Goal: Information Seeking & Learning: Learn about a topic

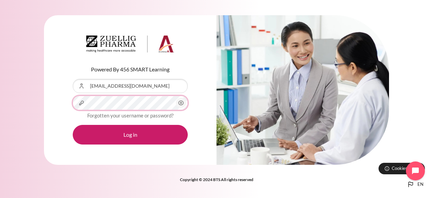
click at [73, 125] on button "Log in" at bounding box center [130, 135] width 115 height 20
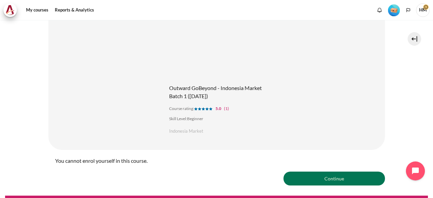
scroll to position [105, 0]
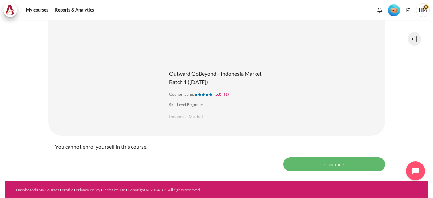
click at [322, 158] on button "Continue" at bounding box center [333, 164] width 101 height 14
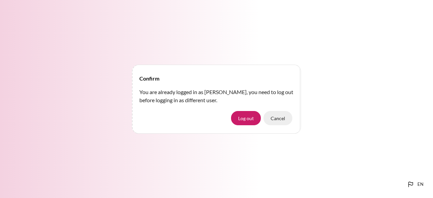
click at [276, 118] on button "Cancel" at bounding box center [277, 118] width 29 height 14
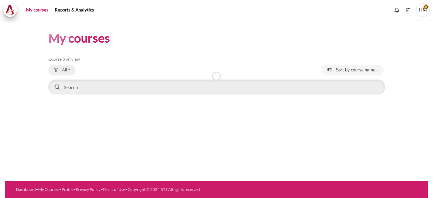
click at [65, 71] on span "All" at bounding box center [64, 70] width 5 height 7
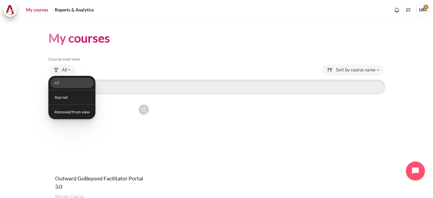
click at [116, 65] on div "All All Starred Removed from view" at bounding box center [216, 71] width 336 height 12
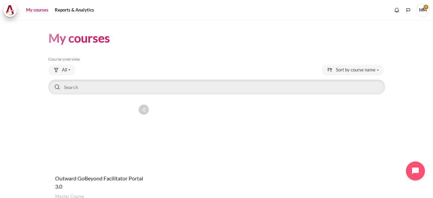
click at [96, 124] on figure "Content" at bounding box center [100, 135] width 104 height 68
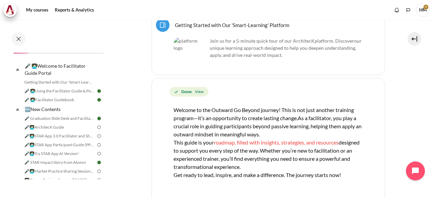
scroll to position [6, 0]
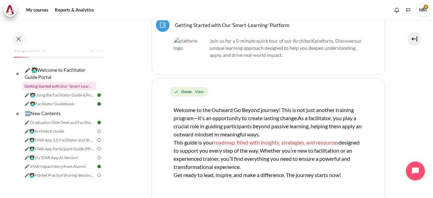
click at [68, 85] on link "Getting Started with Our 'Smart-Learning' Platform" at bounding box center [59, 86] width 74 height 8
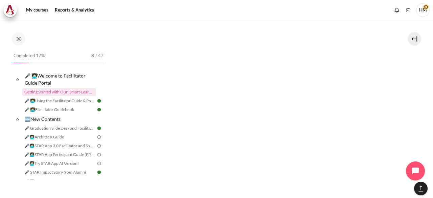
scroll to position [755, 0]
click at [173, 124] on img "Content" at bounding box center [267, 115] width 233 height 131
click at [255, 79] on img "Content" at bounding box center [267, 98] width 233 height 131
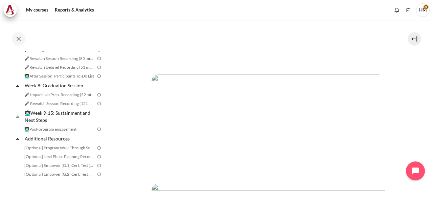
scroll to position [245, 0]
click at [234, 86] on img "Content" at bounding box center [267, 97] width 233 height 97
click at [159, 126] on img "Content" at bounding box center [267, 93] width 233 height 97
click at [301, 99] on img "Content" at bounding box center [267, 93] width 233 height 97
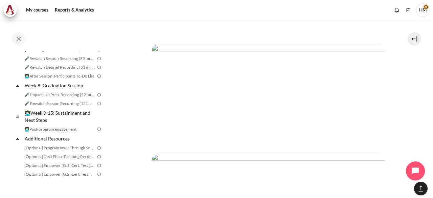
click at [265, 125] on img "Content" at bounding box center [267, 93] width 233 height 97
click at [332, 148] on img "Content" at bounding box center [267, 112] width 233 height 97
click at [374, 144] on img "Content" at bounding box center [267, 112] width 233 height 97
click at [217, 117] on img "Content" at bounding box center [267, 112] width 233 height 97
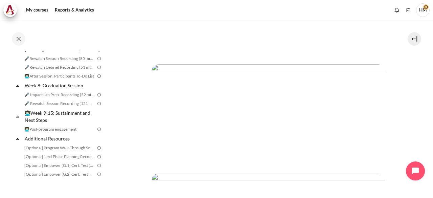
click at [159, 149] on img "Content" at bounding box center [267, 112] width 233 height 97
